Goal: Navigation & Orientation: Go to known website

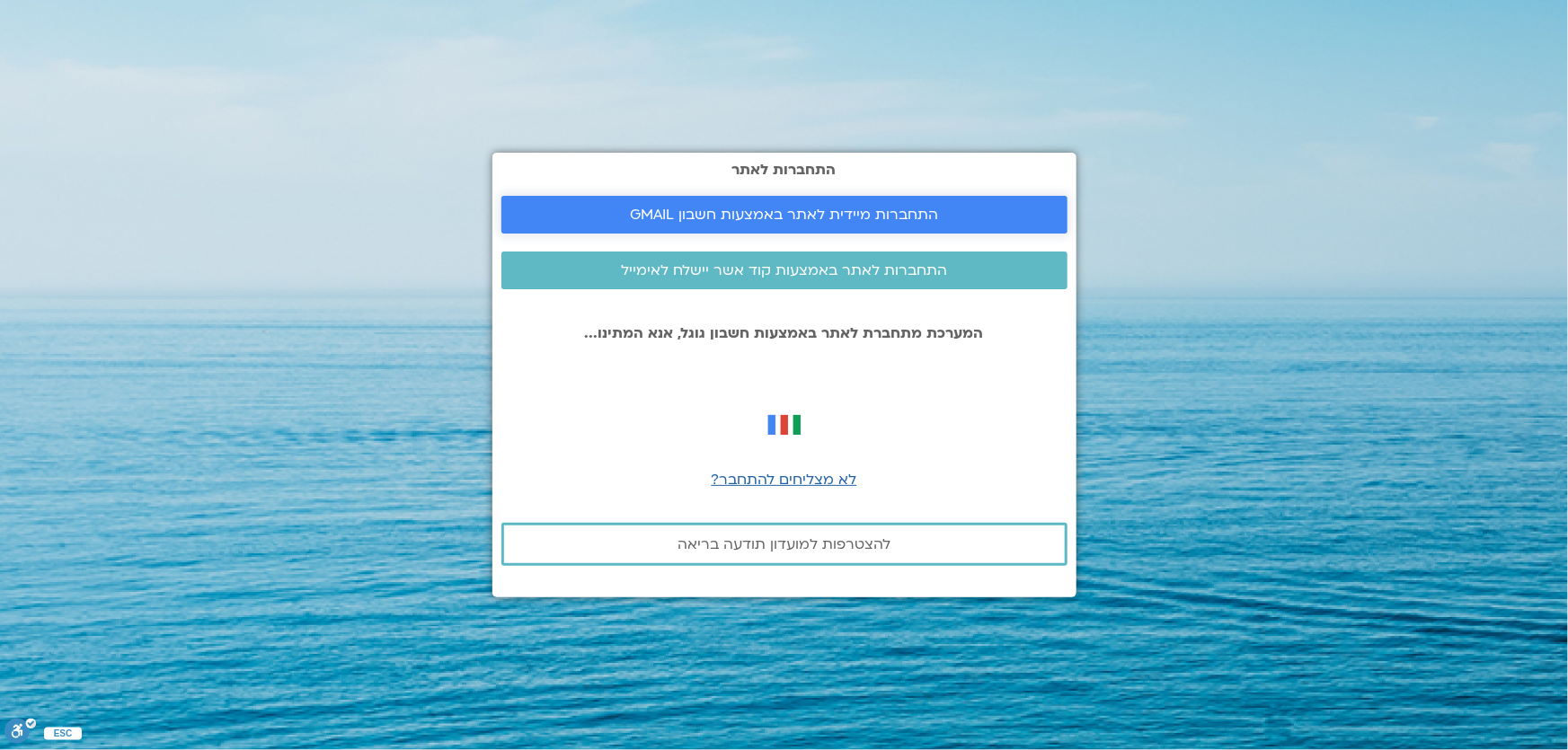
click at [896, 218] on span "התחברות מיידית לאתר באמצעות חשבון GMAIL" at bounding box center [784, 214] width 309 height 16
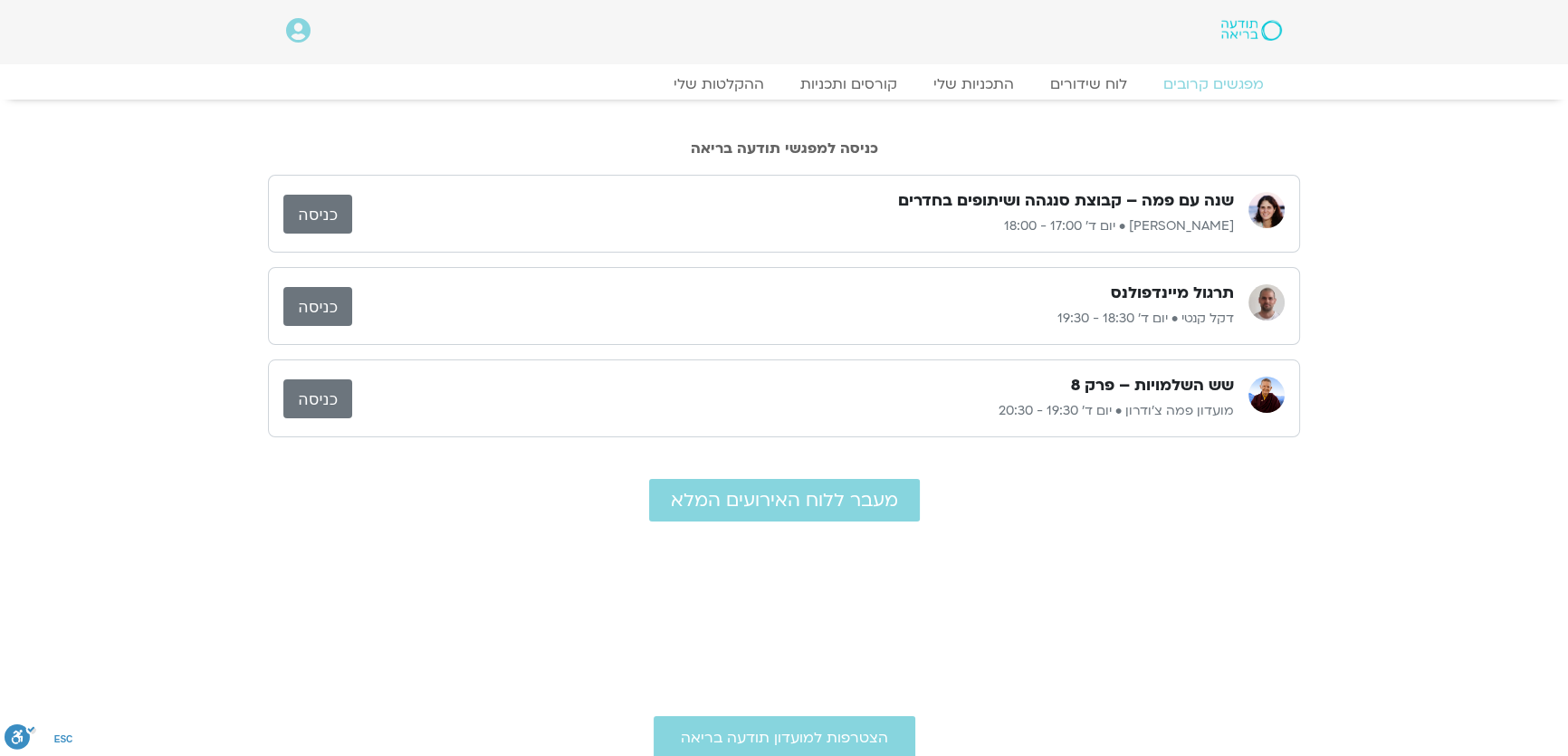
click at [335, 217] on link "כניסה" at bounding box center [318, 214] width 69 height 39
